Goal: Find specific page/section: Find specific page/section

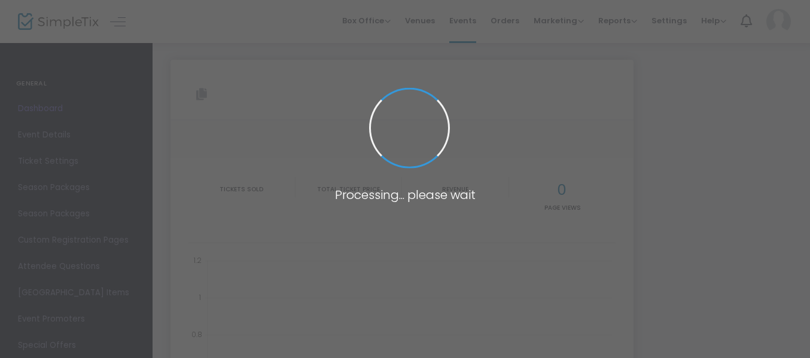
type input "[URL][DOMAIN_NAME]"
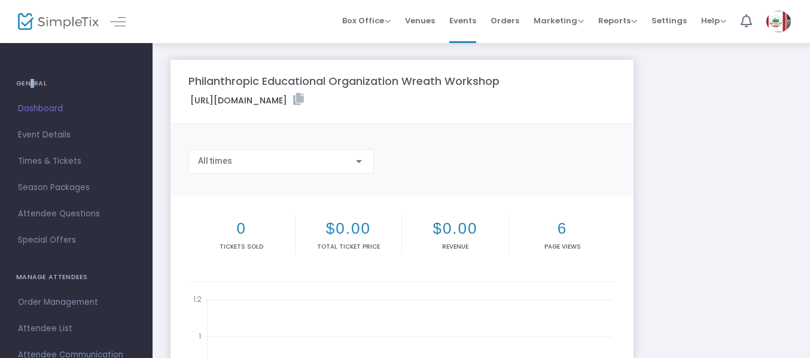
click at [27, 84] on h4 "GENERAL" at bounding box center [76, 84] width 120 height 24
click at [458, 24] on span "Events" at bounding box center [462, 20] width 27 height 30
